Goal: Information Seeking & Learning: Check status

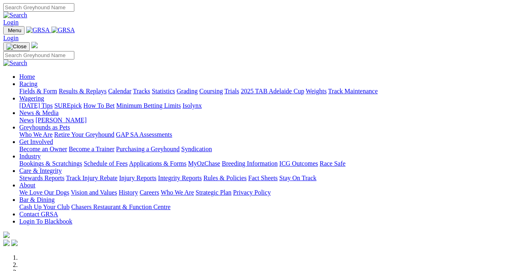
click at [106, 88] on link "Results & Replays" at bounding box center [83, 91] width 48 height 7
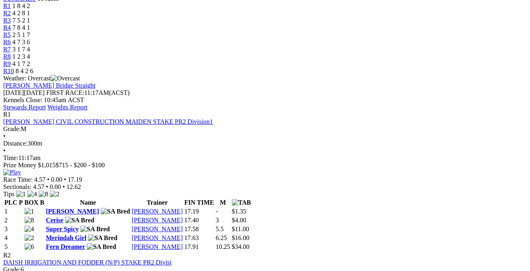
scroll to position [279, 0]
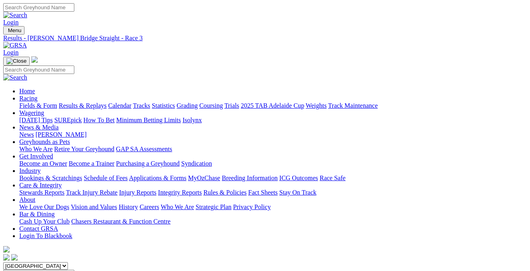
click at [92, 102] on link "Results & Replays" at bounding box center [83, 105] width 48 height 7
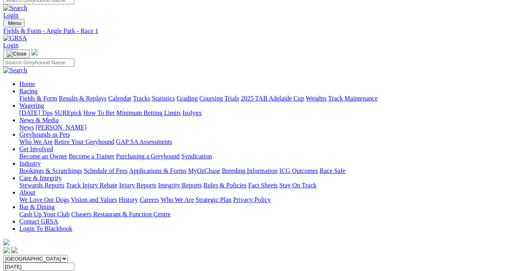
scroll to position [4, 0]
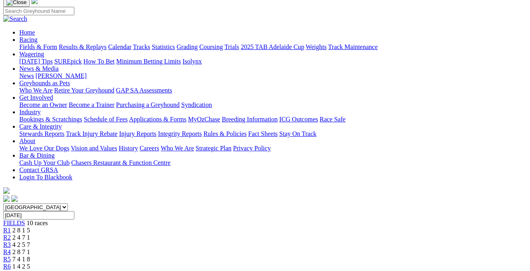
scroll to position [53, 0]
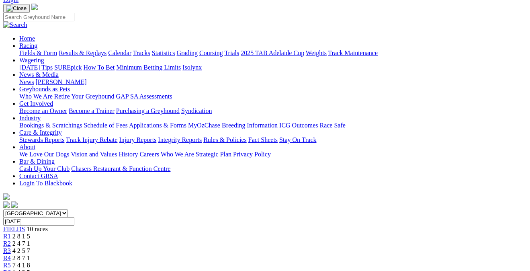
click at [30, 247] on span "4 2 5 7" at bounding box center [21, 250] width 18 height 7
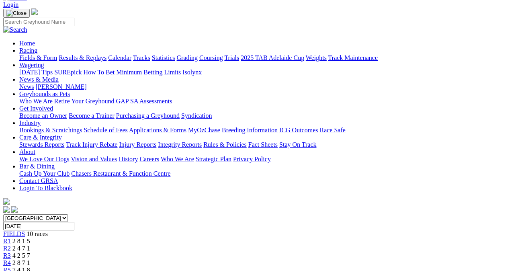
scroll to position [43, 0]
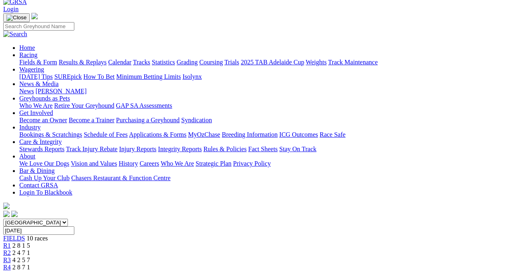
click at [30, 264] on span "2 8 7 1" at bounding box center [21, 267] width 18 height 7
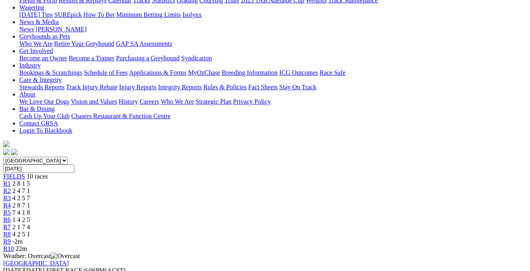
scroll to position [102, 0]
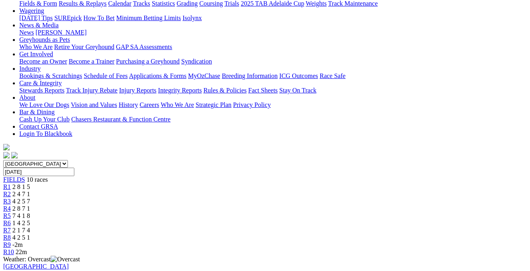
click at [30, 212] on span "7 4 1 8" at bounding box center [21, 215] width 18 height 7
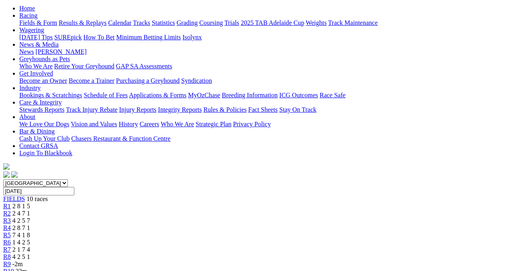
scroll to position [82, 0]
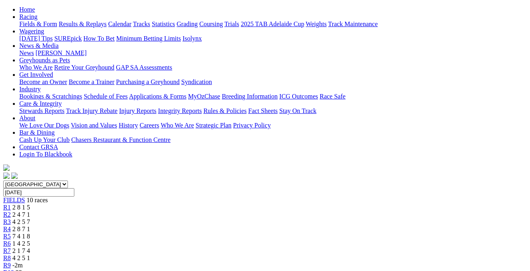
click at [30, 240] on span "1 4 2 5" at bounding box center [21, 243] width 18 height 7
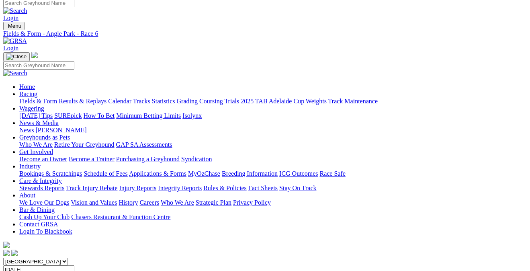
scroll to position [3, 0]
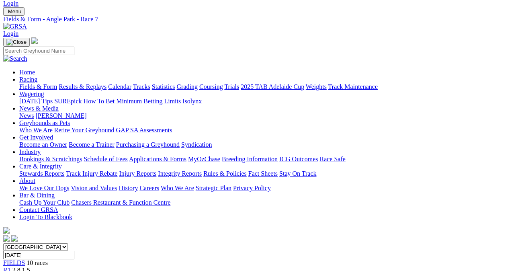
scroll to position [10, 0]
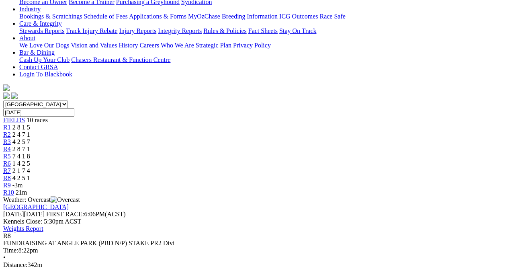
scroll to position [180, 0]
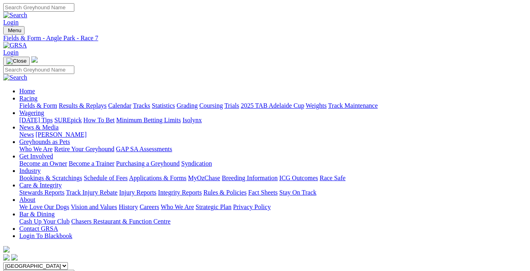
scroll to position [10, 0]
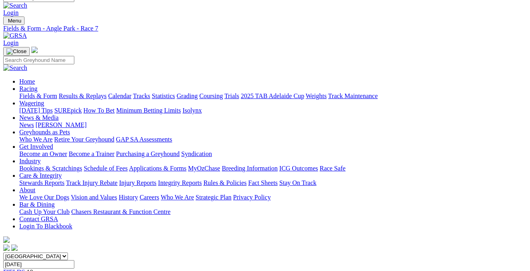
click at [198, 92] on link "Grading" at bounding box center [187, 95] width 21 height 7
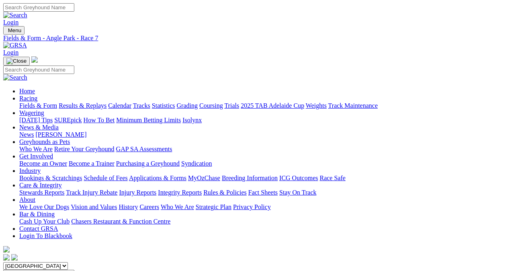
scroll to position [10, 0]
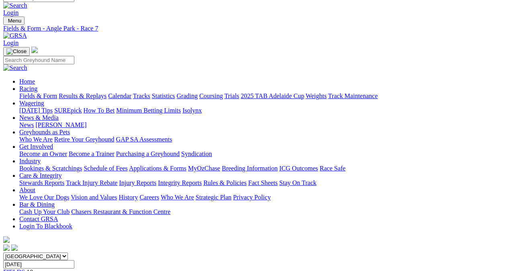
click at [202, 179] on link "Integrity Reports" at bounding box center [180, 182] width 44 height 7
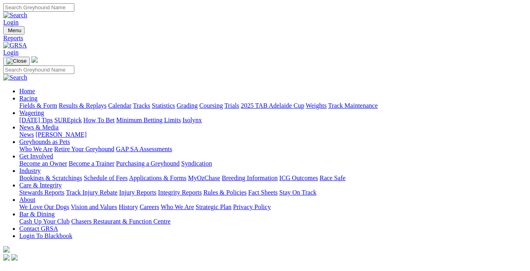
click at [71, 269] on link "Integrity Reports" at bounding box center [49, 272] width 44 height 7
